Goal: Transaction & Acquisition: Purchase product/service

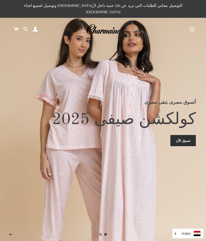
click at [194, 25] on button "التنقل في الموقع" at bounding box center [192, 29] width 13 height 13
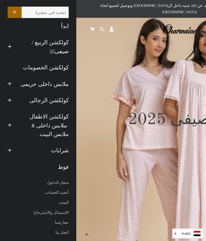
click at [14, 82] on button "توسيع القائمة الفرعية ملابس داخلى حريمى طي القائمة الفرعية ملابس داخلى حريمى" at bounding box center [10, 84] width 12 height 14
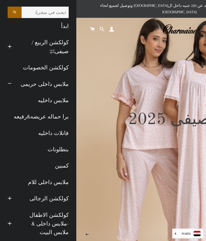
click at [68, 150] on link "بنطلونات" at bounding box center [38, 149] width 69 height 16
click at [69, 166] on link "كمبين" at bounding box center [38, 166] width 69 height 16
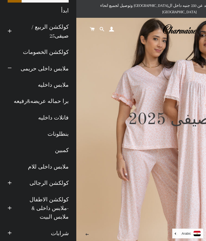
scroll to position [16, 0]
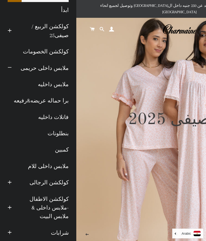
click at [63, 163] on link "ملابس داخلى للام" at bounding box center [38, 166] width 69 height 16
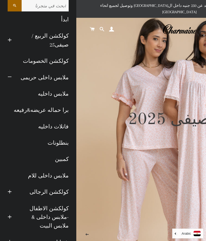
scroll to position [6, 0]
click at [61, 93] on link "ملابس داخليه" at bounding box center [38, 94] width 69 height 16
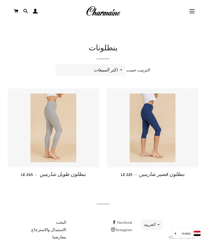
scroll to position [30, 0]
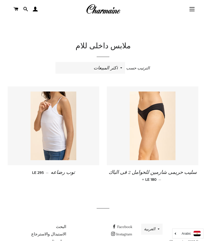
scroll to position [36, 0]
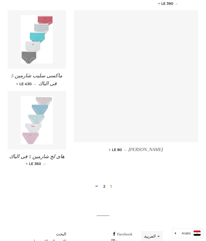
scroll to position [560, 0]
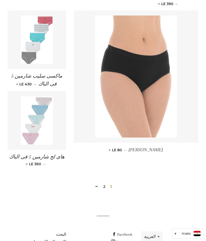
click at [105, 183] on link "2" at bounding box center [104, 187] width 6 height 8
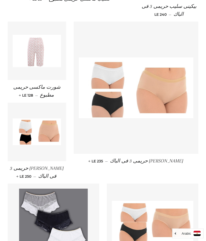
scroll to position [242, 0]
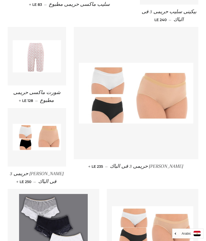
click at [38, 52] on img at bounding box center [37, 56] width 48 height 32
click at [41, 56] on img at bounding box center [37, 56] width 48 height 32
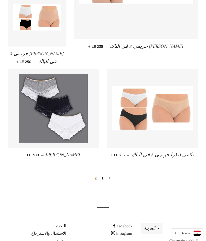
scroll to position [371, 0]
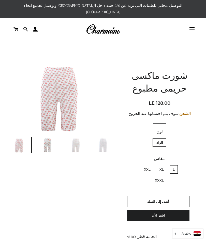
click at [67, 97] on img at bounding box center [62, 97] width 108 height 72
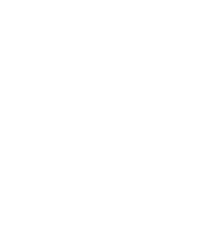
scroll to position [197, 0]
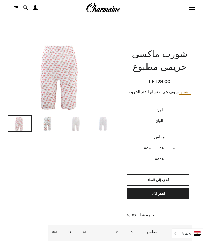
scroll to position [16, 0]
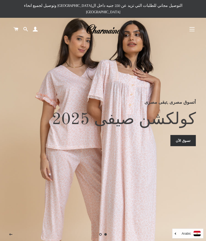
click at [196, 23] on button "التنقل في الموقع" at bounding box center [192, 29] width 13 height 13
